Goal: Information Seeking & Learning: Learn about a topic

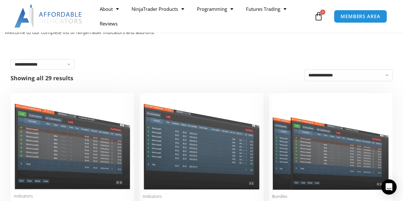
scroll to position [89, 0]
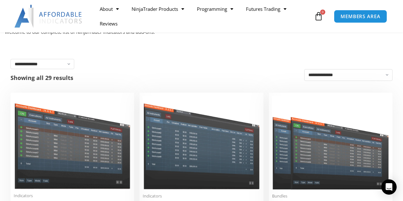
click at [140, 61] on div "**********" at bounding box center [202, 64] width 382 height 10
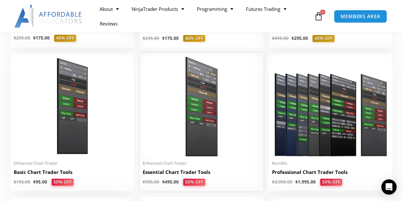
scroll to position [265, 0]
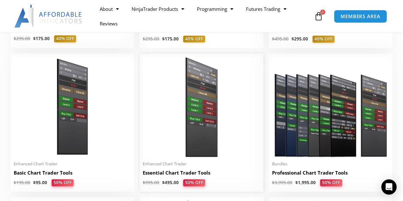
click at [172, 118] on img at bounding box center [201, 107] width 117 height 101
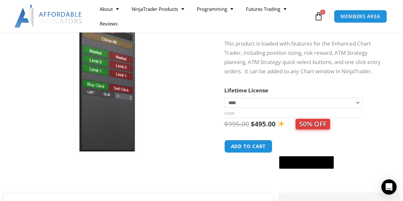
scroll to position [87, 0]
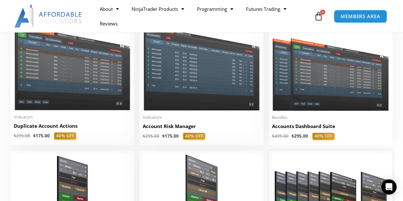
scroll to position [167, 0]
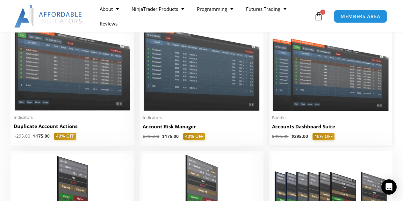
click at [344, 82] on img at bounding box center [330, 65] width 117 height 94
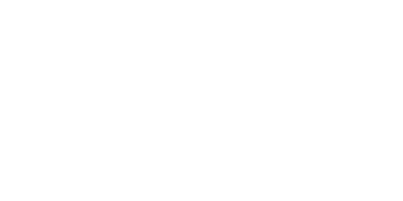
scroll to position [167, 0]
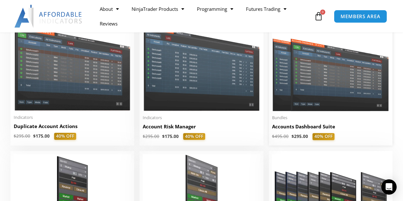
click at [300, 106] on img at bounding box center [330, 65] width 117 height 94
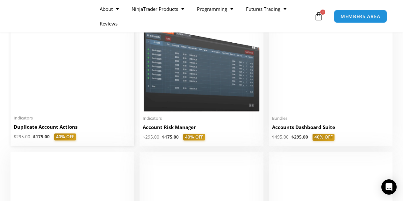
scroll to position [167, 0]
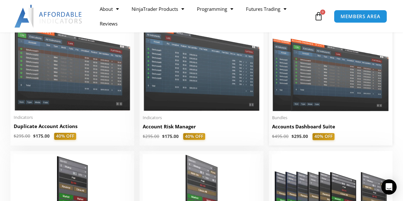
click at [303, 72] on img at bounding box center [330, 65] width 117 height 94
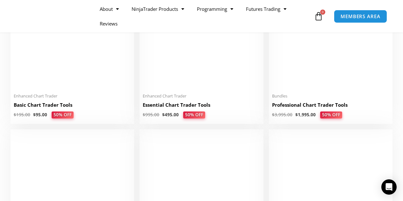
scroll to position [332, 0]
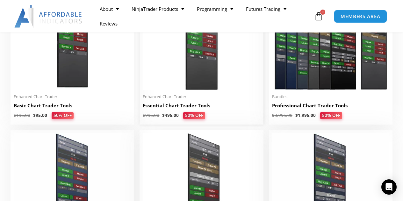
click at [180, 81] on img at bounding box center [201, 39] width 117 height 101
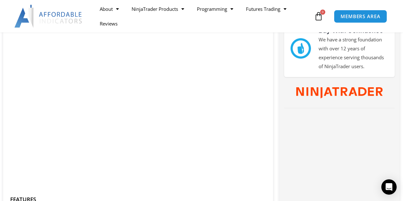
scroll to position [323, 0]
